Goal: Transaction & Acquisition: Purchase product/service

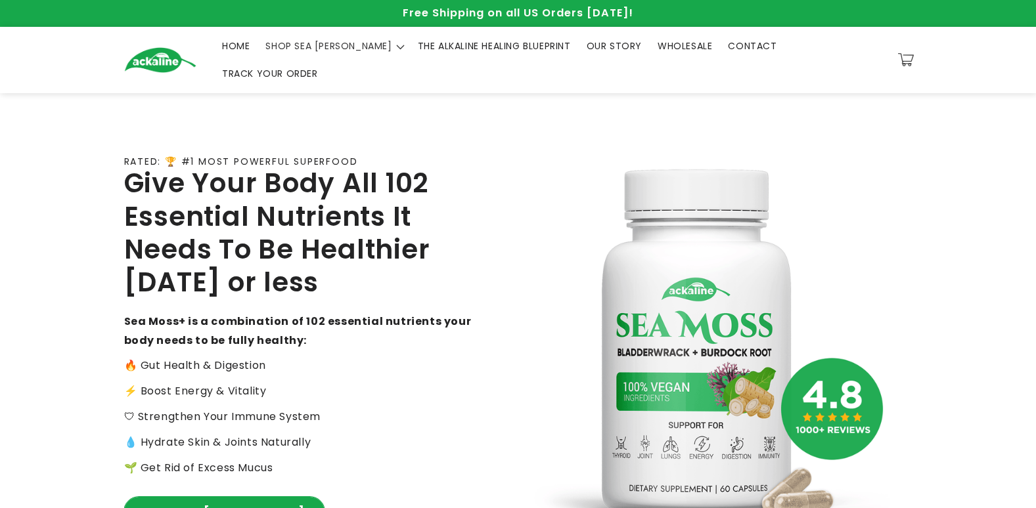
click at [189, 500] on link "SHOP SEA [PERSON_NAME]" at bounding box center [224, 512] width 200 height 30
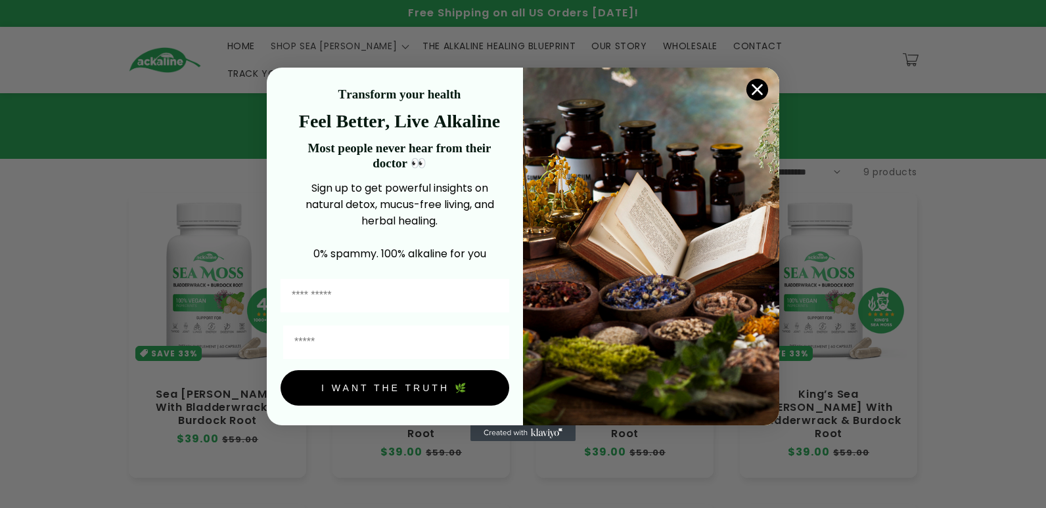
click at [407, 253] on p "0% spammy. 100% alkaline for you" at bounding box center [399, 254] width 219 height 16
click at [758, 78] on circle "Close dialog" at bounding box center [757, 89] width 22 height 22
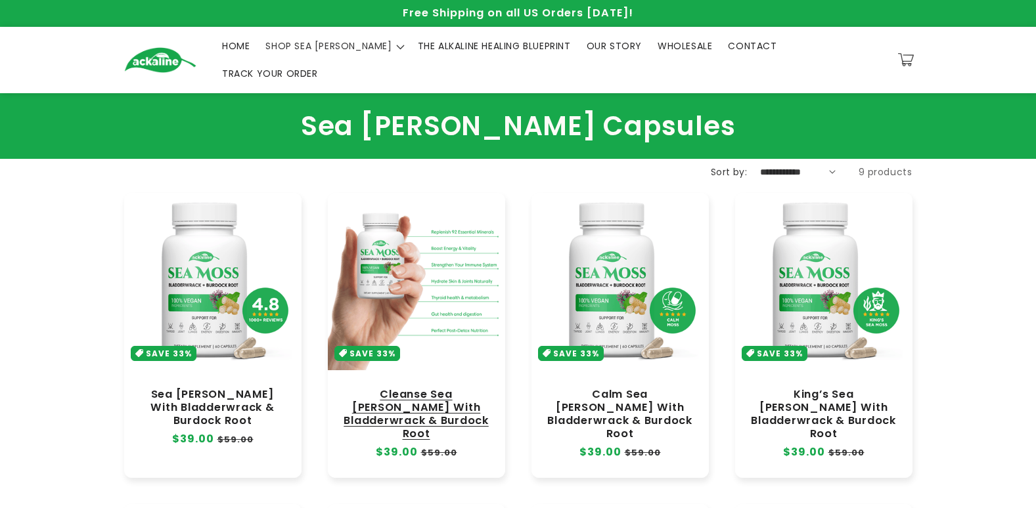
click at [397, 388] on link "Cleanse Sea [PERSON_NAME] With Bladderwrack & Burdock Root" at bounding box center [416, 414] width 151 height 53
